Goal: Information Seeking & Learning: Learn about a topic

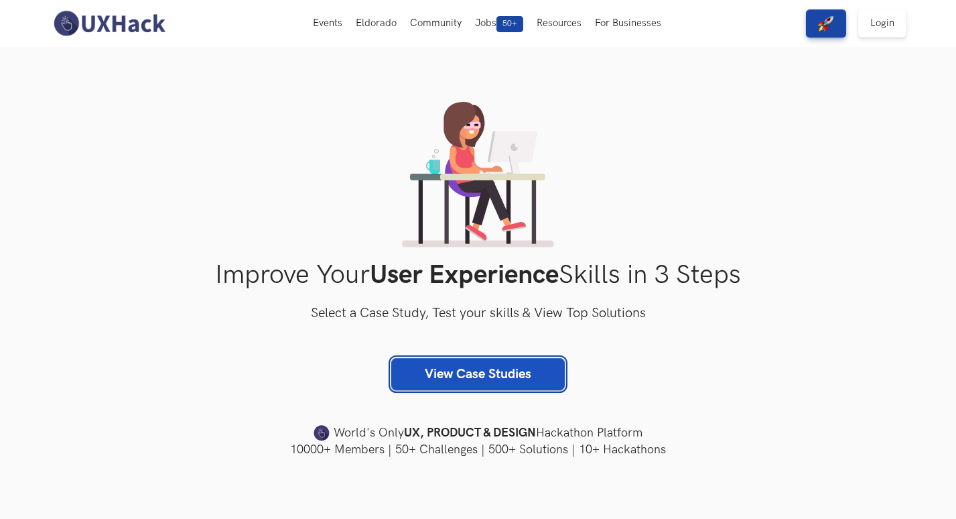
click at [484, 385] on link "View Case Studies" at bounding box center [478, 374] width 174 height 32
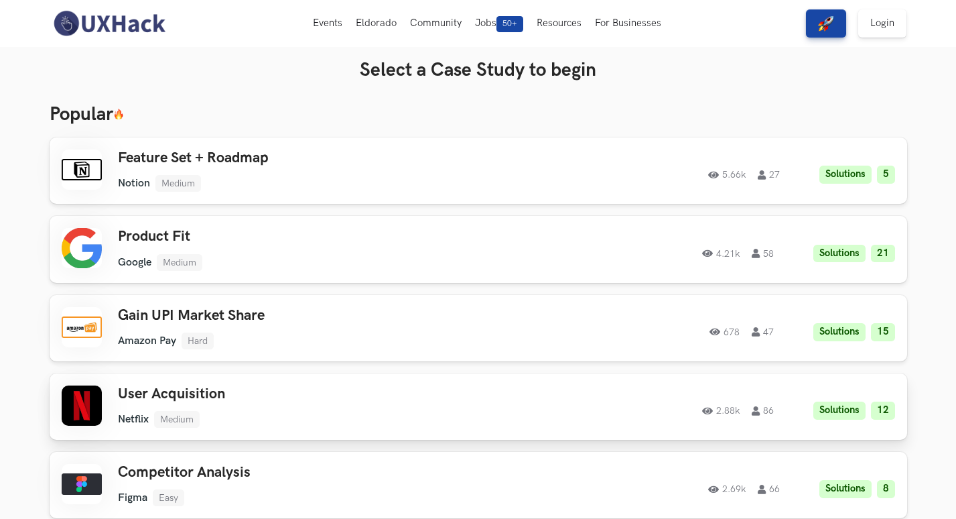
click at [498, 399] on div "User Acquisition Netflix Medium Netflix Medium Solutions 12 2.88k 86 2.88k 86 S…" at bounding box center [478, 406] width 833 height 42
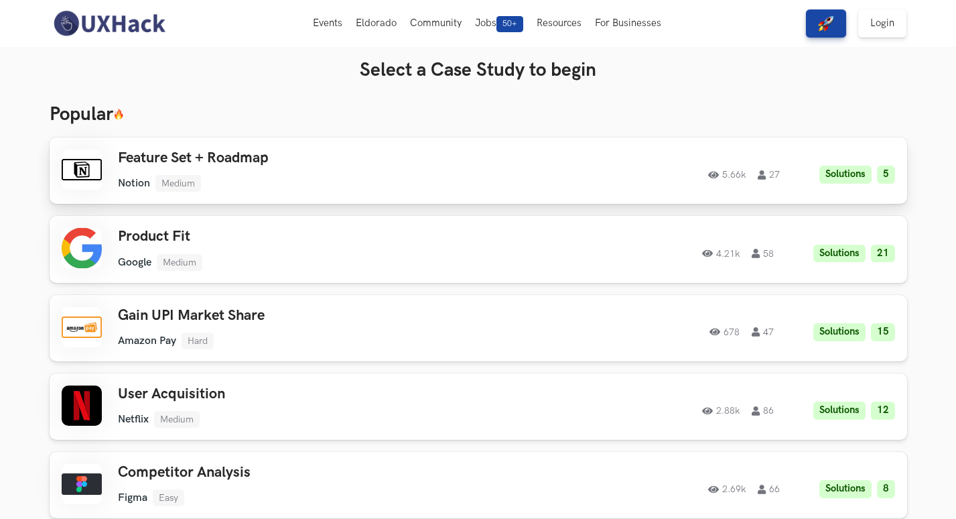
click at [630, 194] on link "Feature Set + Roadmap Notion Medium Notion Medium Solutions 5 5.66k 27 5.66k 27…" at bounding box center [479, 170] width 858 height 66
